Goal: Information Seeking & Learning: Learn about a topic

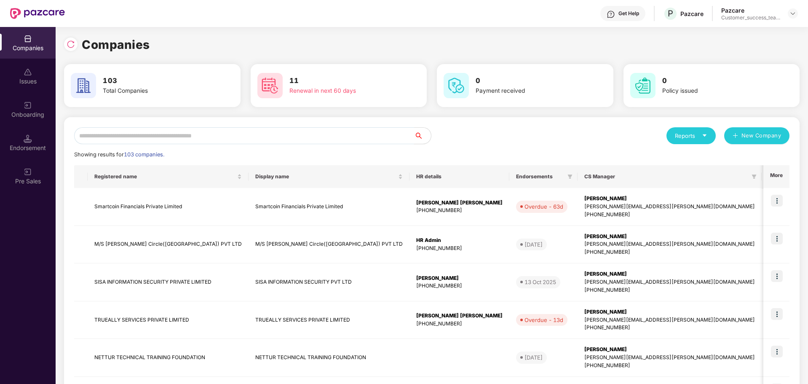
click at [223, 127] on input "text" at bounding box center [244, 135] width 340 height 17
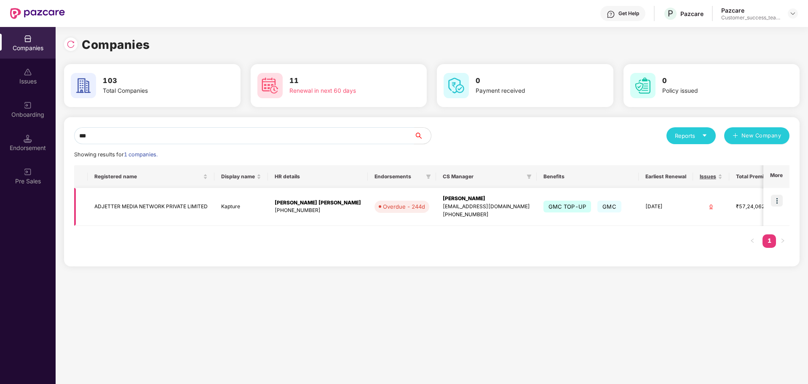
type input "***"
click at [786, 202] on td at bounding box center [777, 207] width 26 height 38
click at [778, 202] on img at bounding box center [777, 201] width 12 height 12
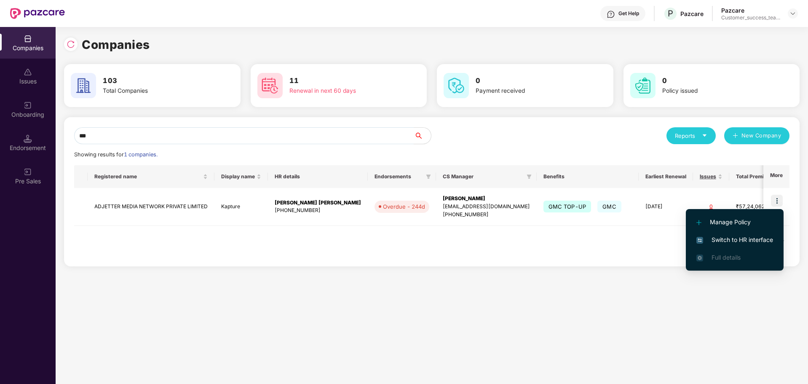
click at [727, 238] on span "Switch to HR interface" at bounding box center [735, 239] width 77 height 9
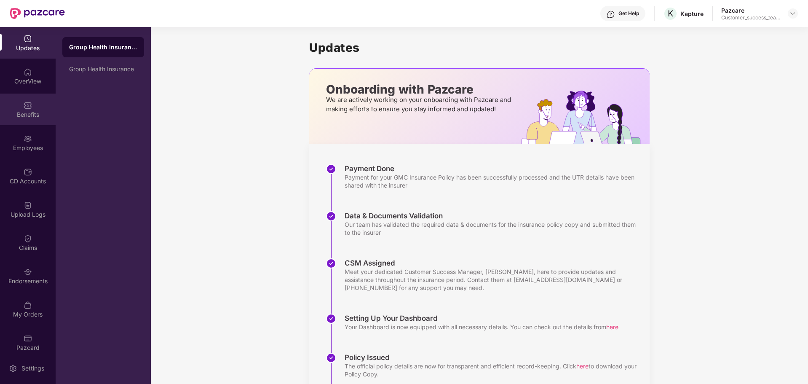
click at [24, 98] on div "Benefits" at bounding box center [28, 110] width 56 height 32
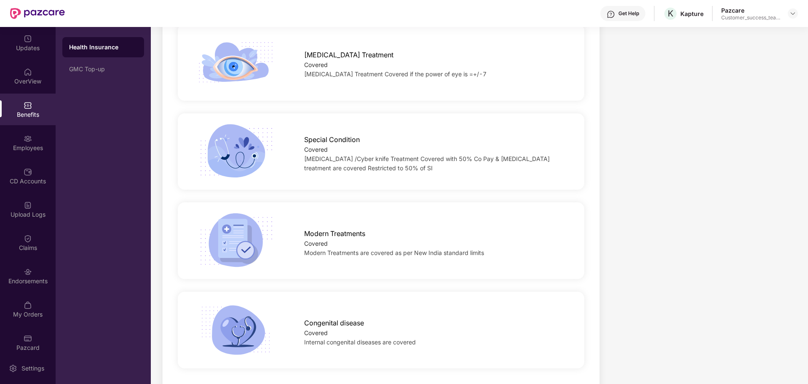
scroll to position [1369, 0]
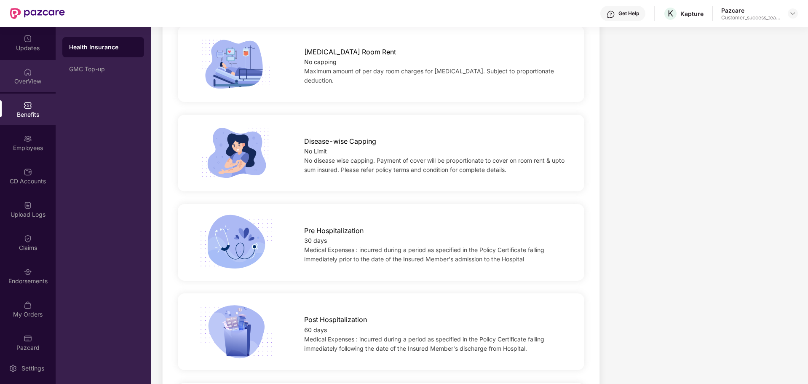
click at [35, 89] on div "OverView" at bounding box center [28, 76] width 56 height 32
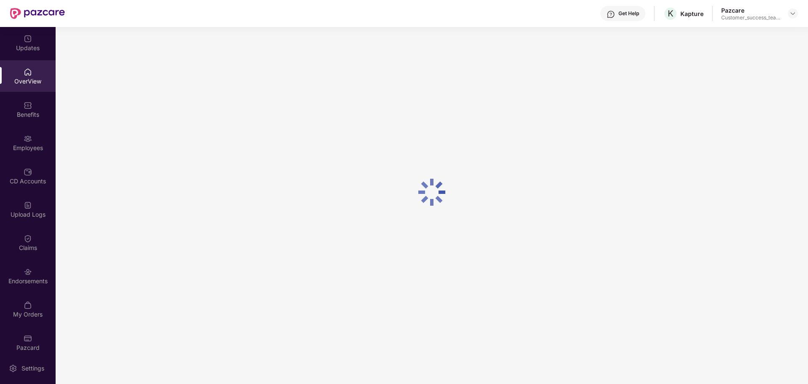
scroll to position [27, 0]
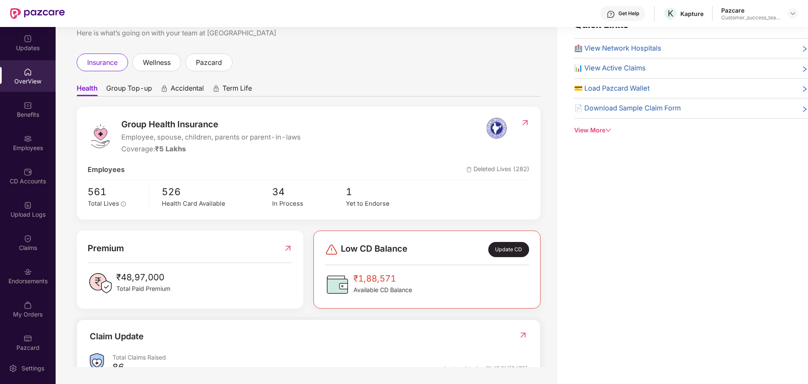
click at [142, 94] on span "Group Top-up" at bounding box center [129, 90] width 46 height 12
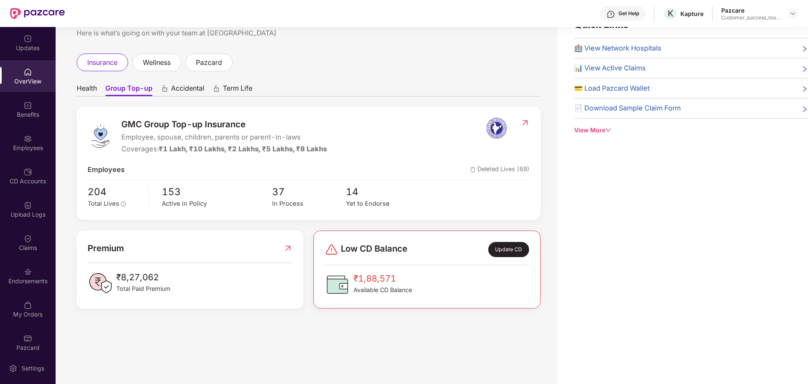
click at [91, 91] on span "Health" at bounding box center [87, 90] width 20 height 12
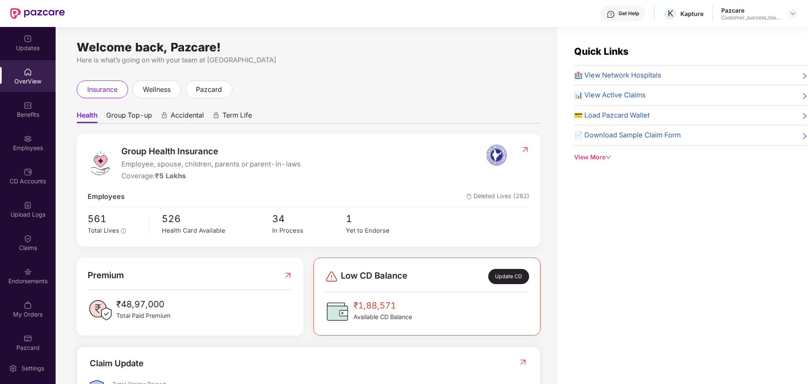
click at [108, 118] on span "Group Top-up" at bounding box center [129, 117] width 46 height 12
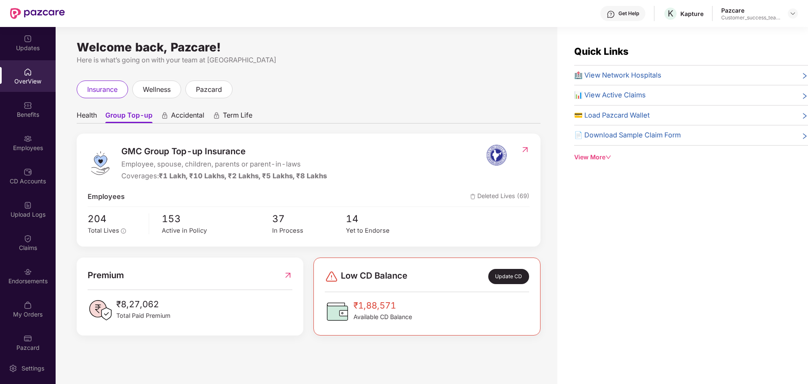
click at [77, 113] on span "Health" at bounding box center [87, 117] width 20 height 12
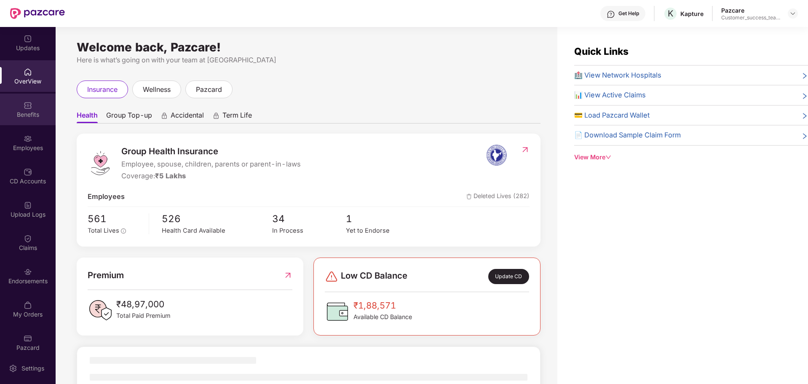
click at [23, 115] on div "Benefits" at bounding box center [28, 114] width 56 height 8
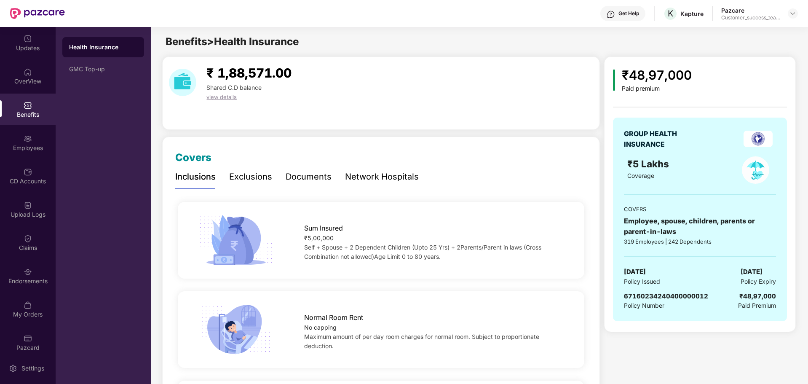
click at [317, 177] on div "Documents" at bounding box center [309, 176] width 46 height 13
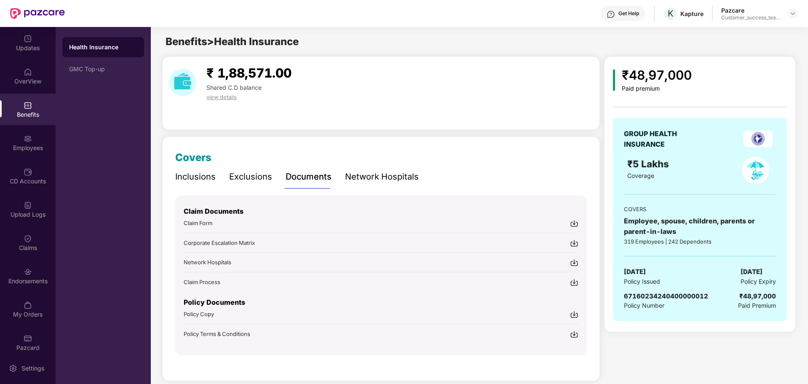
click at [204, 332] on span "Policy Terms & Conditions" at bounding box center [217, 333] width 67 height 7
